Goal: Information Seeking & Learning: Understand process/instructions

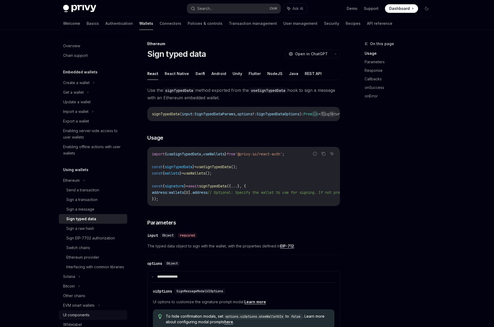
scroll to position [96, 0]
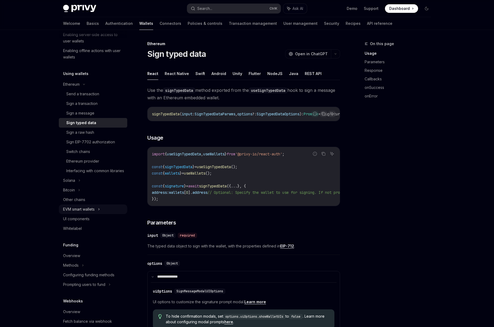
click at [87, 213] on div "EVM smart wallets" at bounding box center [79, 209] width 32 height 6
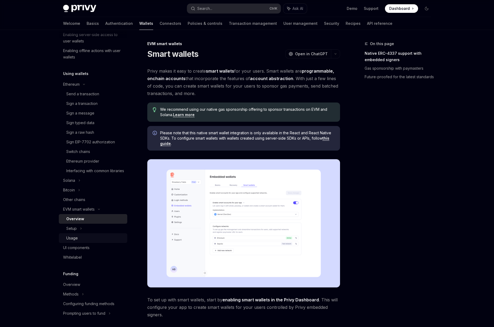
click at [83, 241] on div "Usage" at bounding box center [95, 238] width 58 height 6
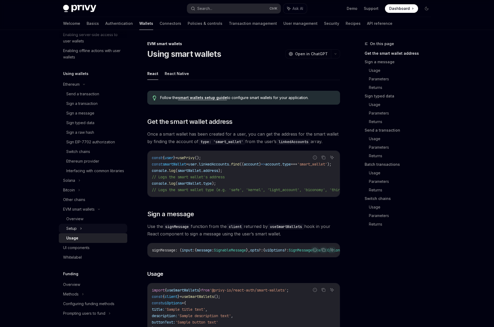
click at [85, 233] on div "Setup" at bounding box center [93, 229] width 68 height 10
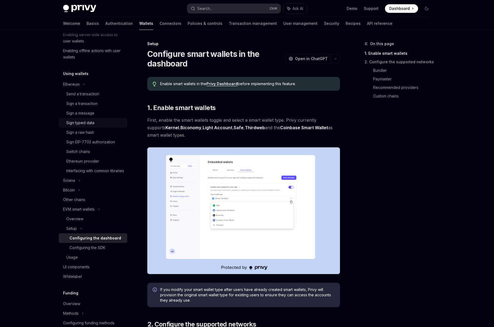
click at [88, 124] on div "Sign typed data" at bounding box center [80, 123] width 28 height 6
type textarea "*"
